Goal: Task Accomplishment & Management: Use online tool/utility

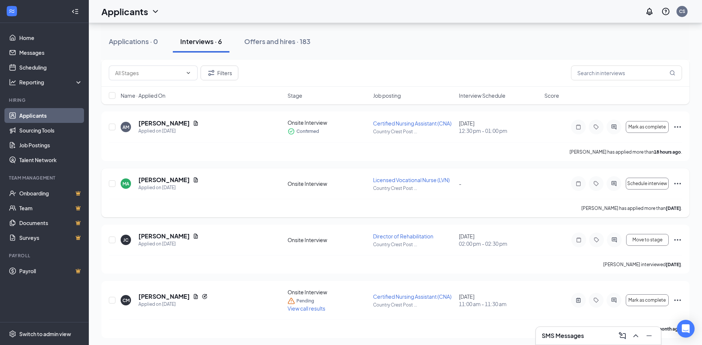
scroll to position [148, 0]
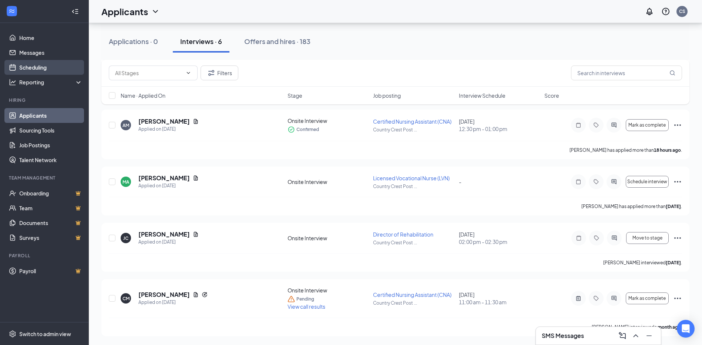
click at [28, 71] on link "Scheduling" at bounding box center [50, 67] width 63 height 15
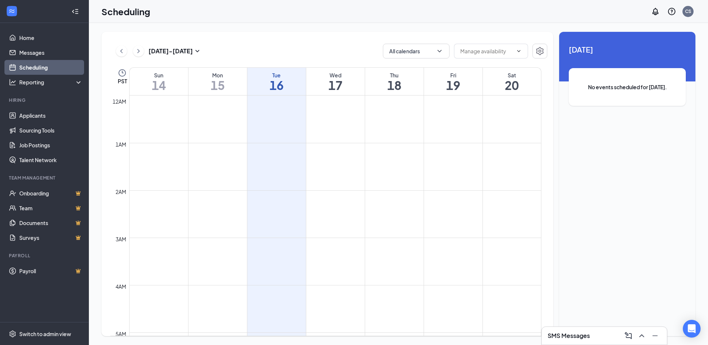
scroll to position [364, 0]
